Goal: Check status: Check status

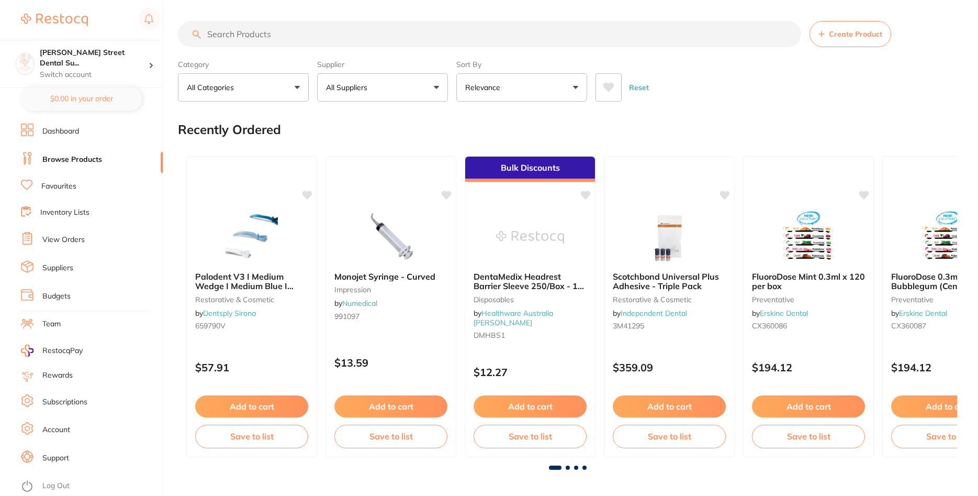
click at [73, 240] on link "View Orders" at bounding box center [63, 239] width 42 height 10
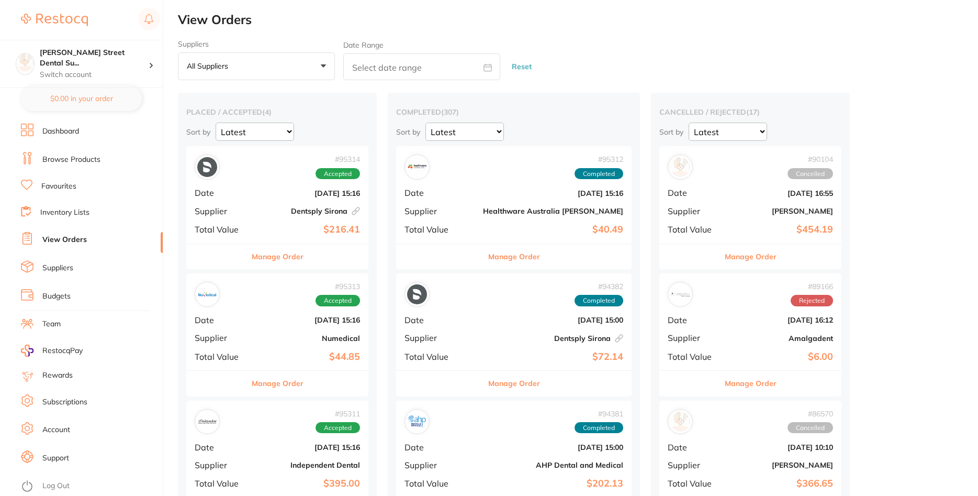
click at [255, 217] on div "# 95314 Accepted Date [DATE] 15:16 Supplier Dentsply Sirona This order has been…" at bounding box center [277, 194] width 182 height 97
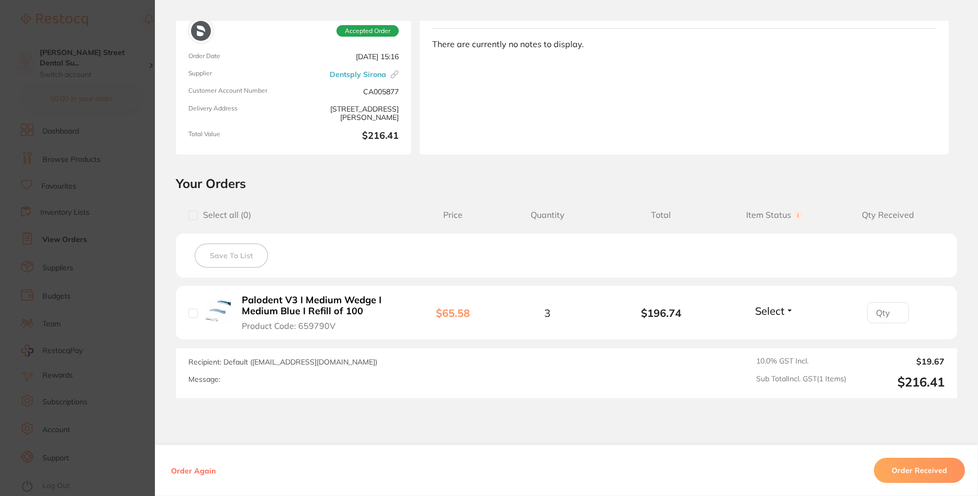
scroll to position [126, 0]
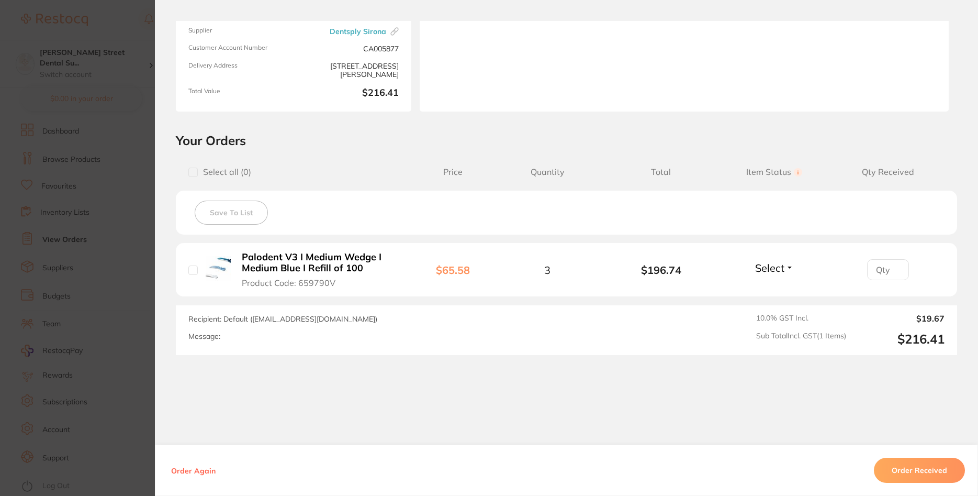
click at [196, 269] on input "checkbox" at bounding box center [192, 269] width 9 height 9
checkbox input "true"
click at [905, 467] on button "Order Received" at bounding box center [919, 469] width 91 height 25
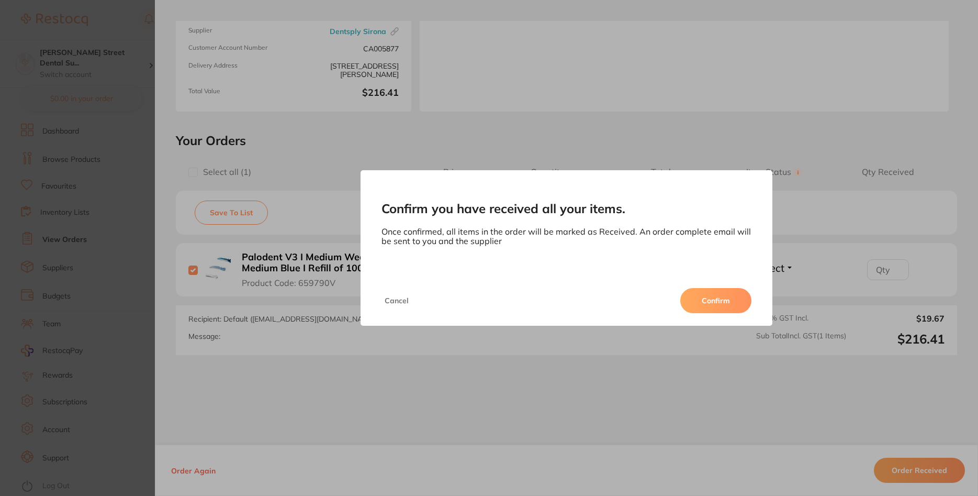
click at [717, 298] on button "Confirm" at bounding box center [715, 300] width 71 height 25
